Goal: Task Accomplishment & Management: Complete application form

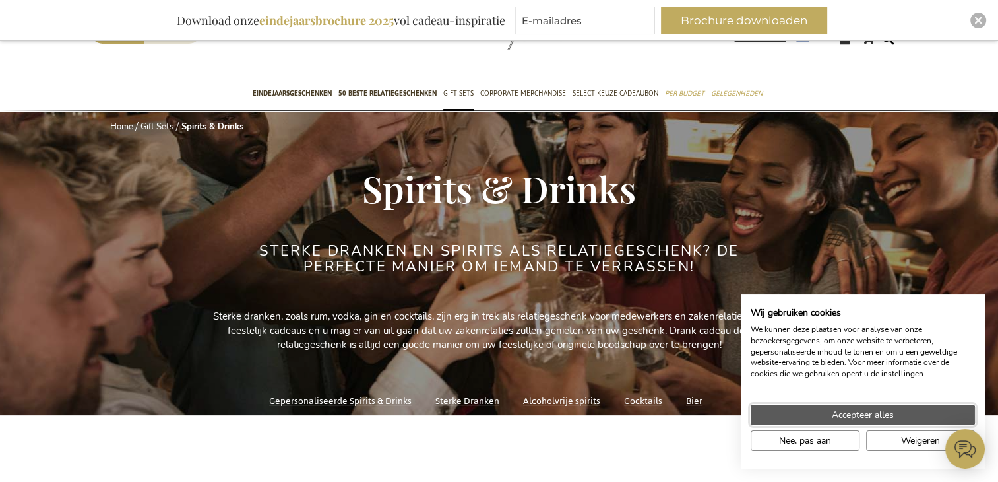
click at [870, 414] on span "Accepteer alles" at bounding box center [863, 415] width 62 height 14
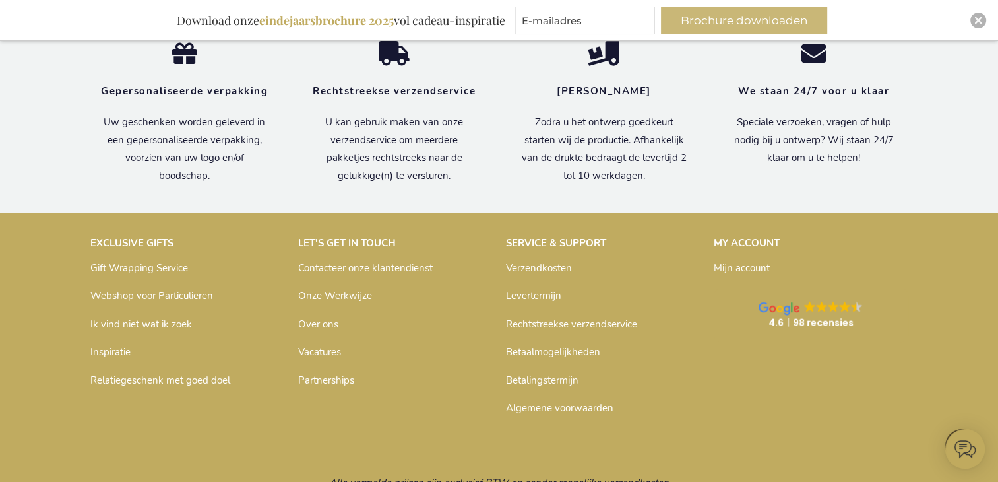
drag, startPoint x: 563, startPoint y: 261, endPoint x: 689, endPoint y: 9, distance: 281.5
click at [563, 345] on link "Betaalmogelijkheden" at bounding box center [553, 351] width 94 height 13
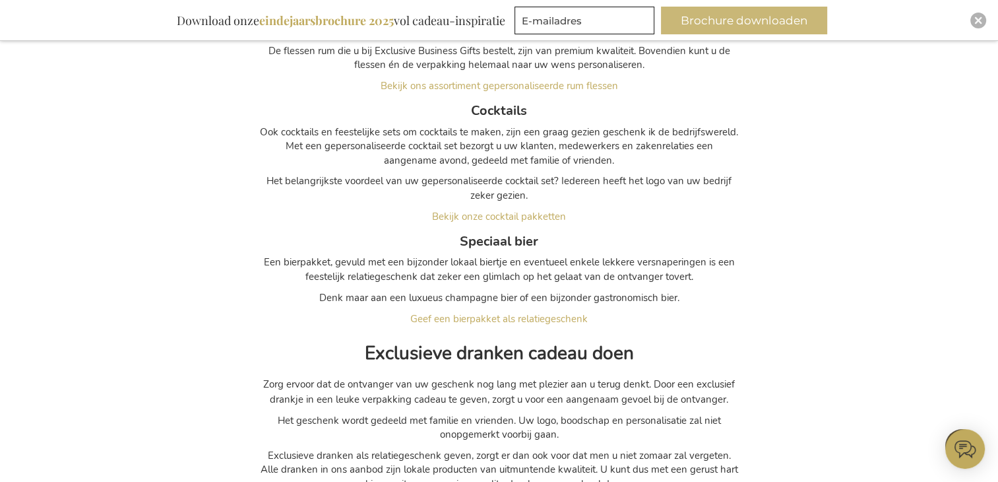
scroll to position [22949, 0]
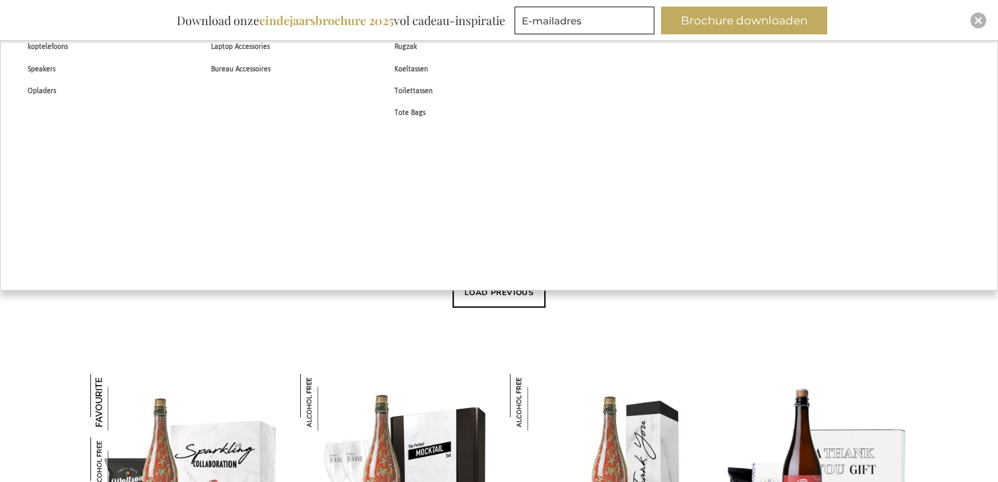
scroll to position [1065, 0]
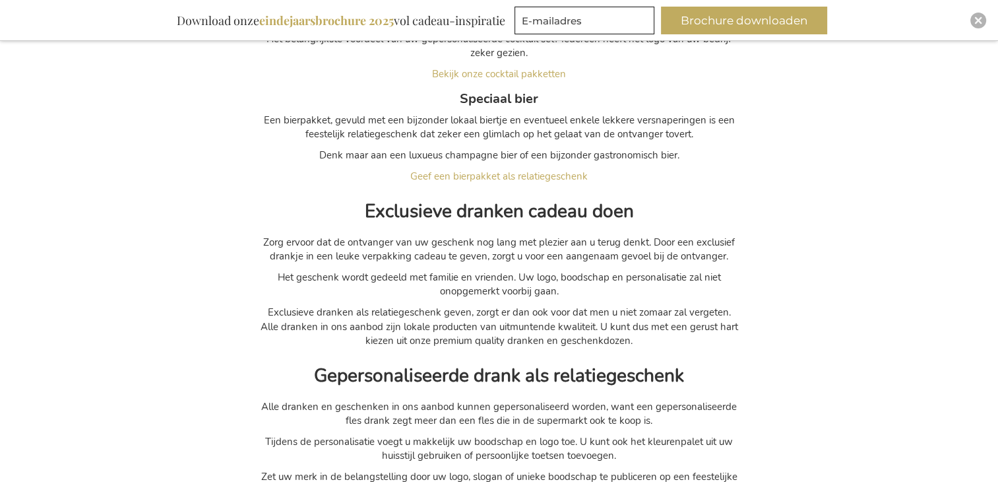
scroll to position [11057, 0]
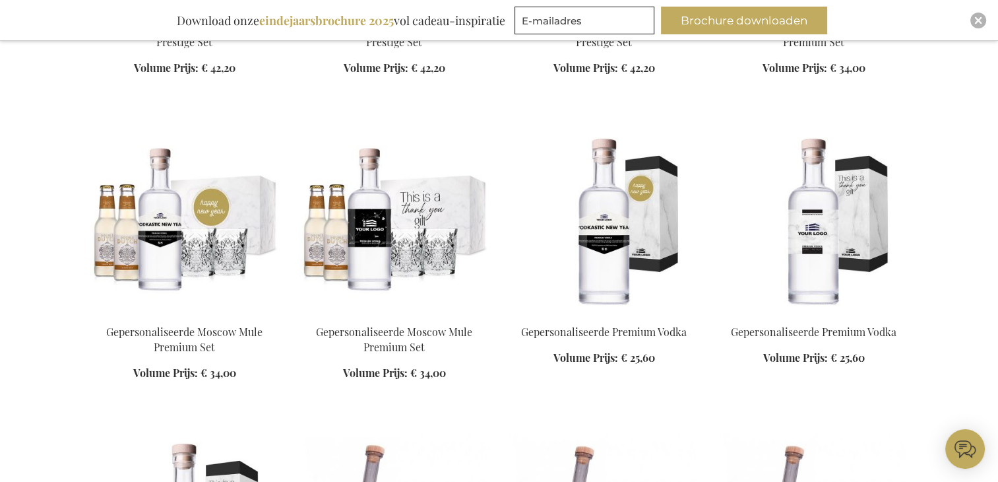
scroll to position [10133, 0]
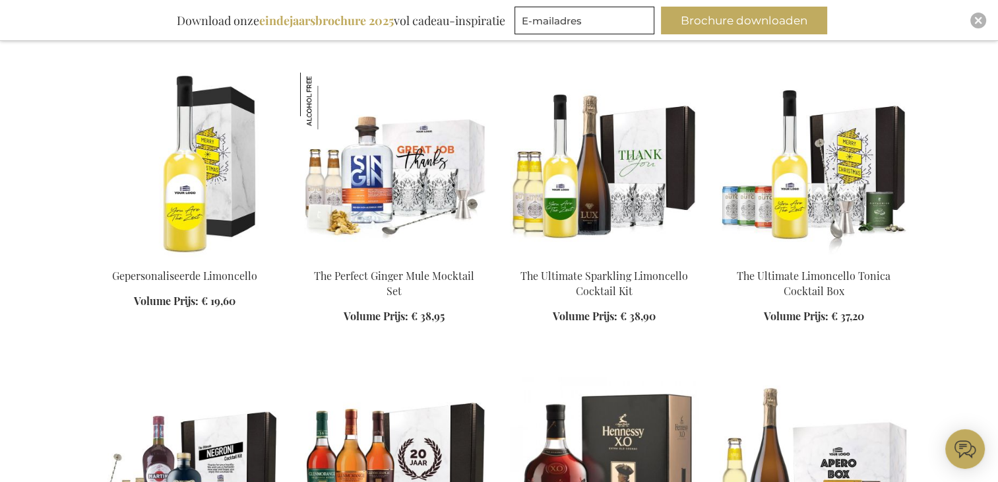
scroll to position [9067, 0]
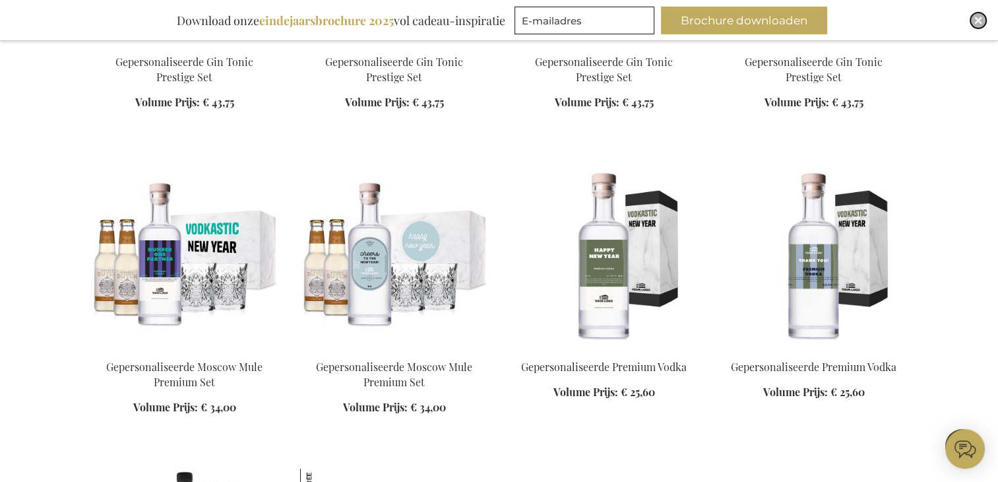
click at [980, 21] on img "Close" at bounding box center [978, 20] width 8 height 8
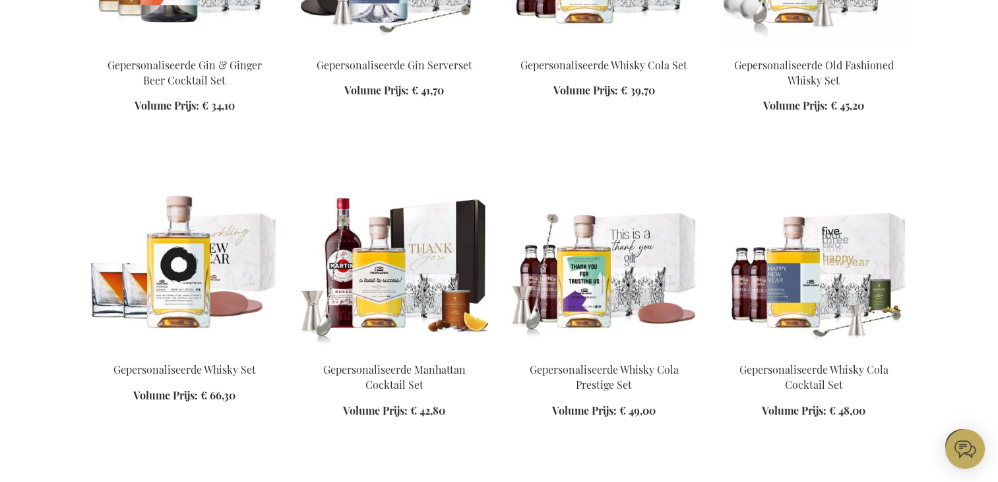
scroll to position [7747, 0]
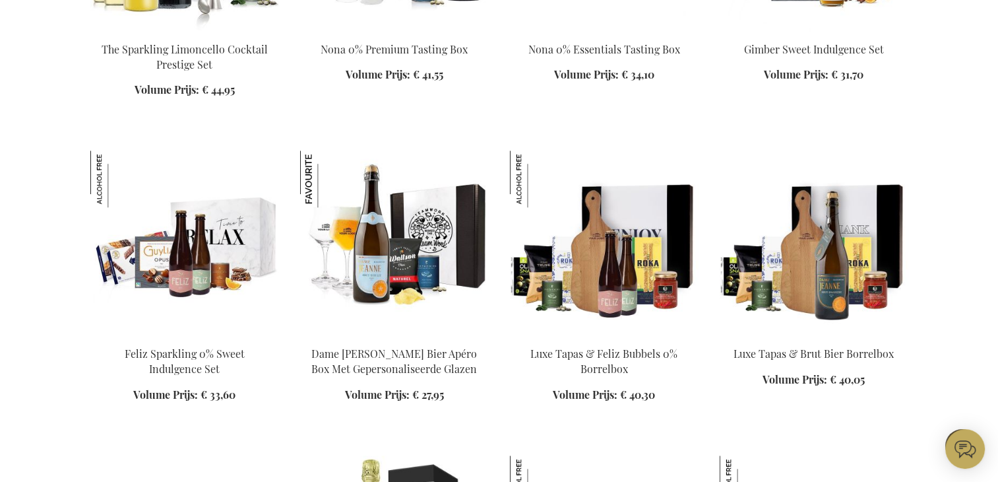
scroll to position [5995, 0]
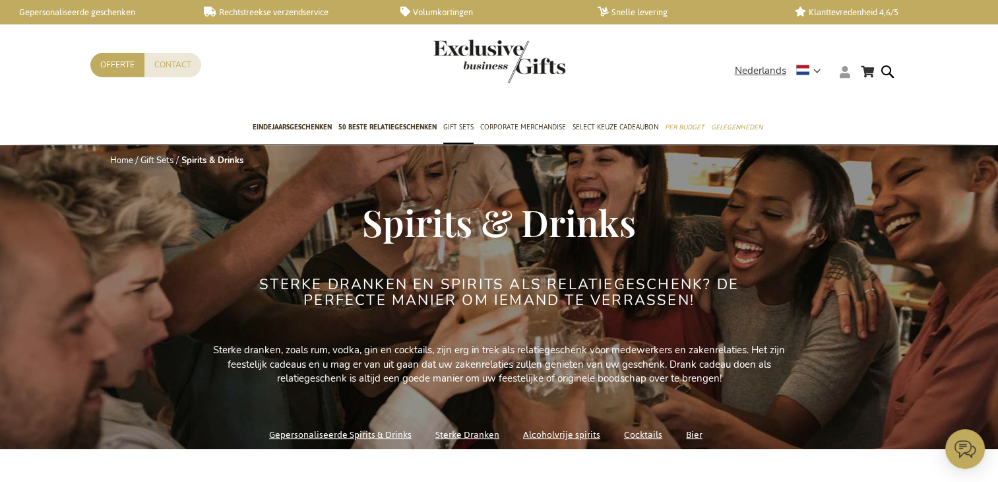
click at [848, 75] on icon at bounding box center [845, 72] width 11 height 12
click at [868, 104] on li "Login" at bounding box center [870, 96] width 68 height 19
click at [857, 98] on link "Login" at bounding box center [853, 98] width 24 height 13
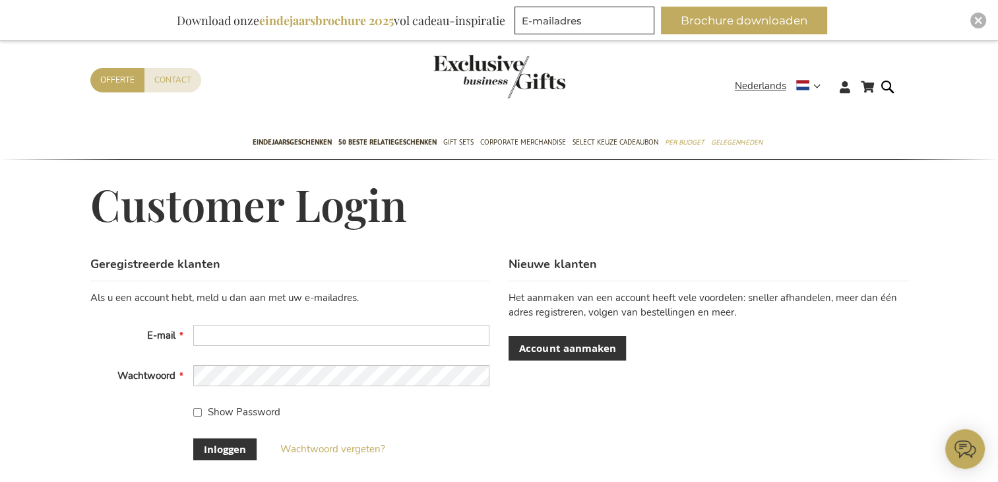
scroll to position [66, 0]
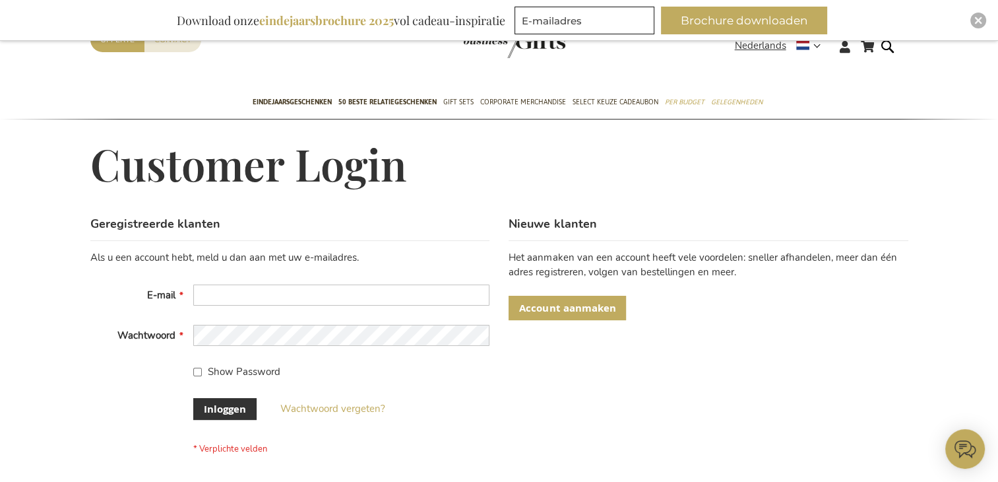
click at [581, 310] on span "Account aanmaken" at bounding box center [567, 308] width 96 height 14
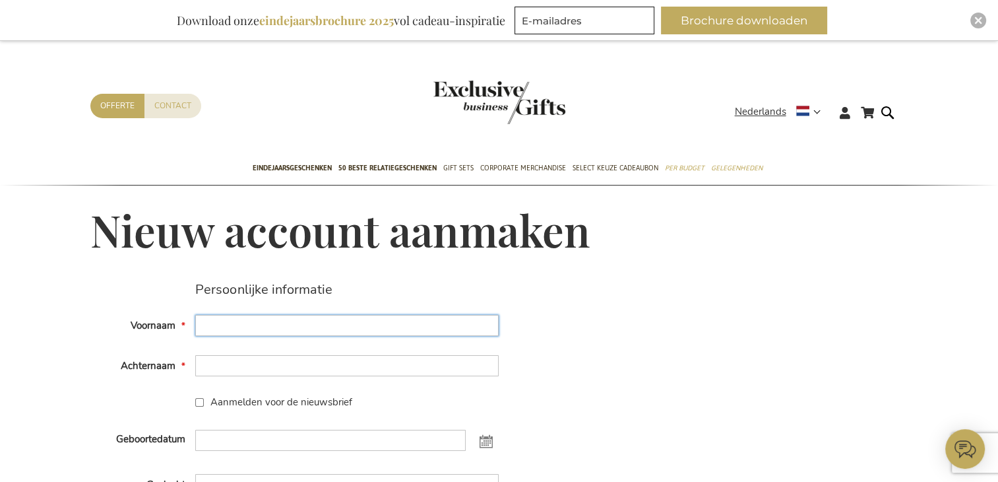
click at [259, 332] on input "Voornaam" at bounding box center [346, 325] width 303 height 21
type input "Leroy"
type input "Grootveld"
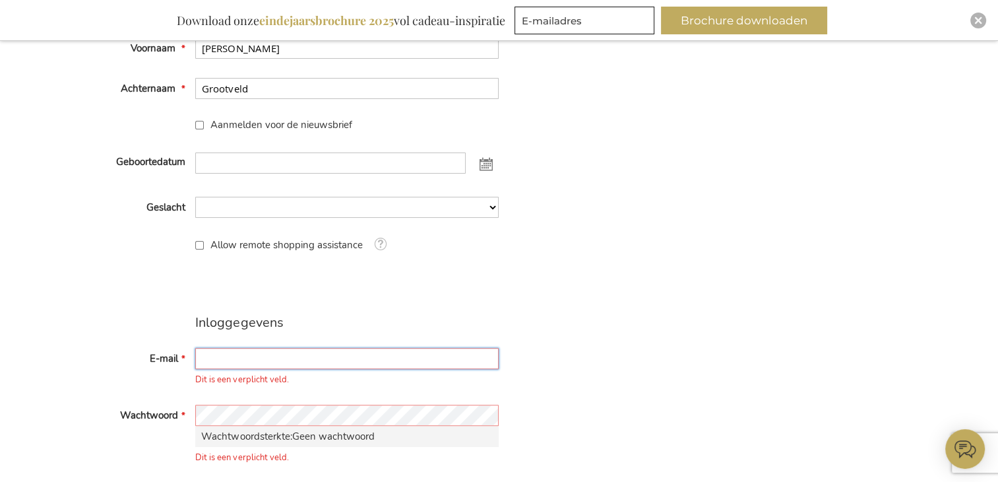
scroll to position [119, 0]
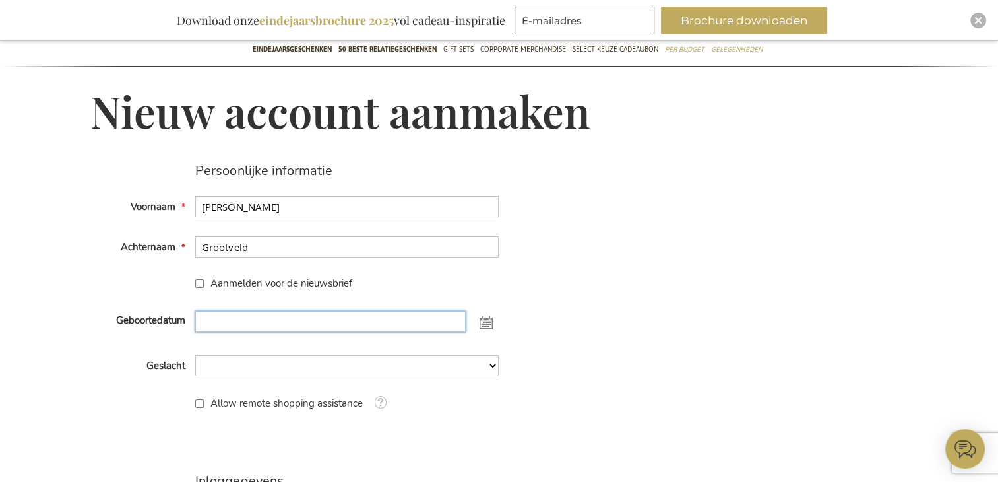
click at [265, 317] on input "Geboortedatum" at bounding box center [330, 321] width 270 height 21
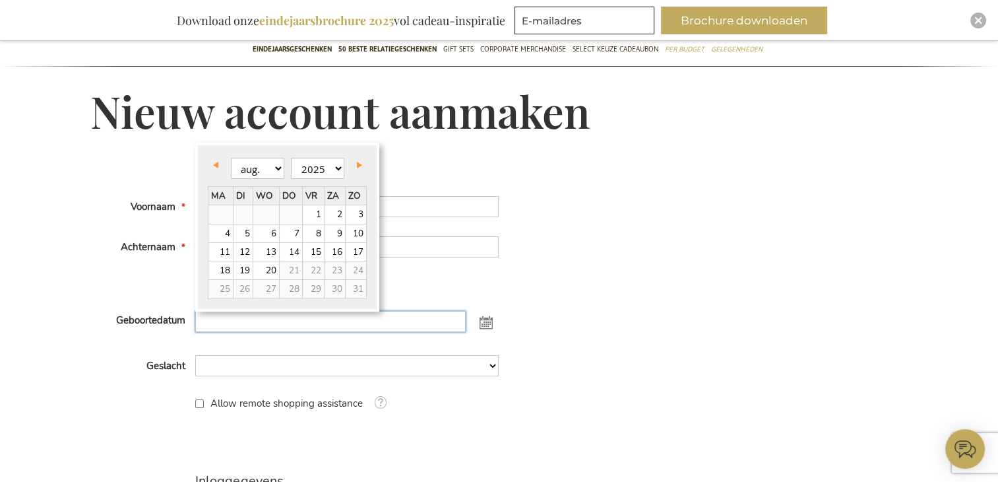
click at [392, 327] on input "Geboortedatum" at bounding box center [330, 321] width 270 height 21
type input "24-05-1988"
click at [237, 289] on link "24" at bounding box center [243, 289] width 19 height 18
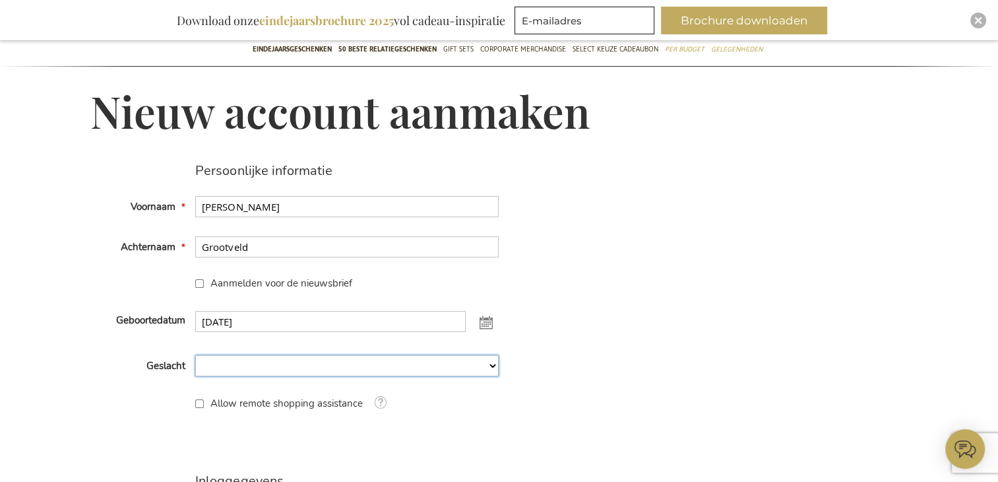
click at [301, 366] on select "Man Man Vrouw Vrouw Niet Gespecificeerd" at bounding box center [346, 365] width 303 height 21
select select "1"
click at [195, 355] on select "Man Man Vrouw Vrouw Niet Gespecificeerd" at bounding box center [346, 365] width 303 height 21
click at [724, 334] on div "Persoonlijke informatie Voornaam Leroy Achternaam Grootveld Aanmelden voor de n…" at bounding box center [499, 490] width 818 height 654
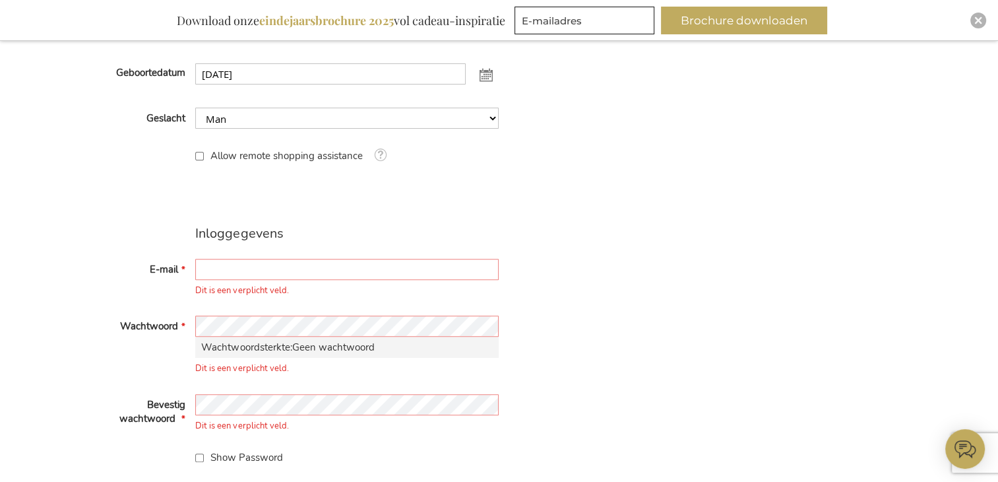
scroll to position [449, 0]
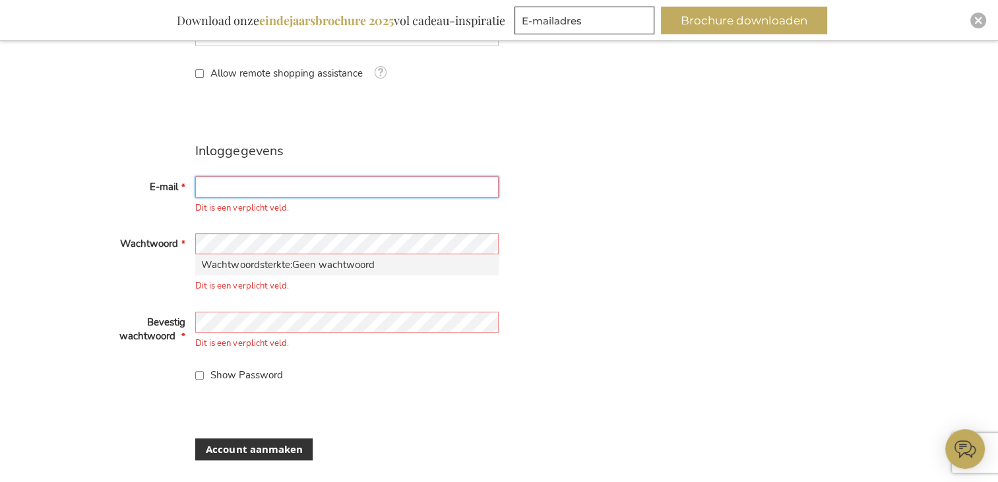
click at [274, 188] on input "E-mail" at bounding box center [346, 186] width 303 height 21
type input "[PERSON_NAME][EMAIL_ADDRESS][DOMAIN_NAME]"
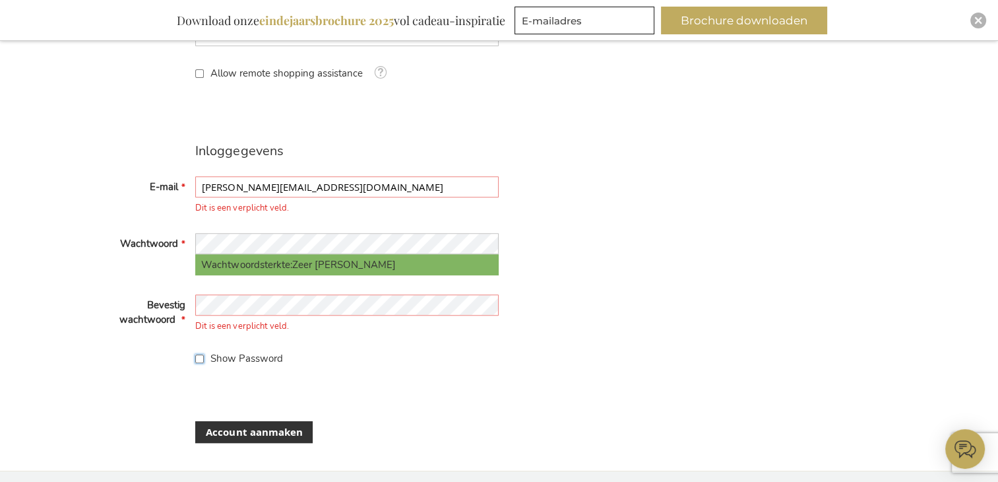
click at [196, 357] on input "Show Password" at bounding box center [199, 358] width 9 height 9
checkbox input "true"
click at [404, 422] on div "Account aanmaken Terug" at bounding box center [346, 432] width 303 height 22
click at [256, 432] on span "Account aanmaken" at bounding box center [254, 432] width 96 height 14
